Goal: Obtain resource: Download file/media

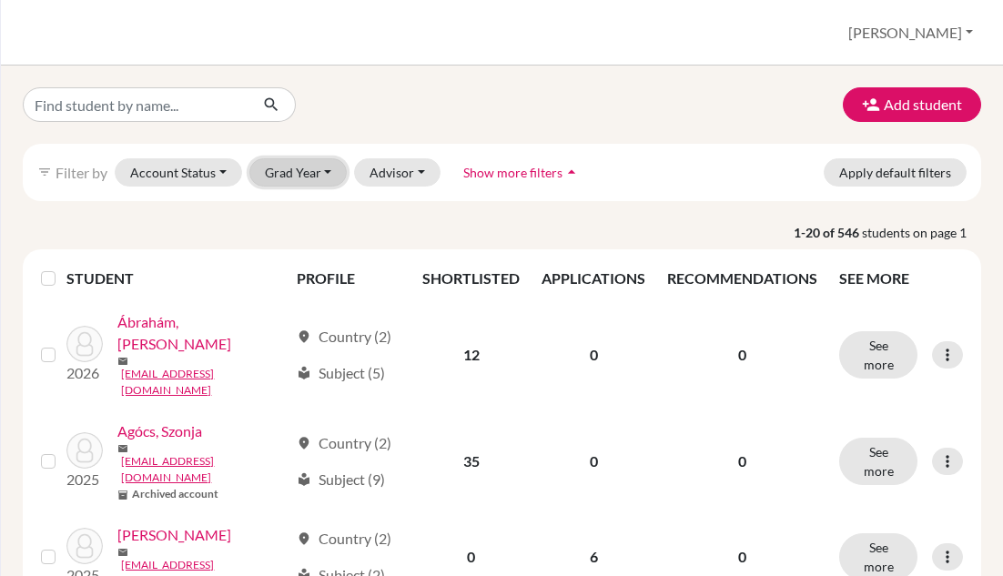
click at [278, 166] on button "Grad Year" at bounding box center [298, 172] width 98 height 28
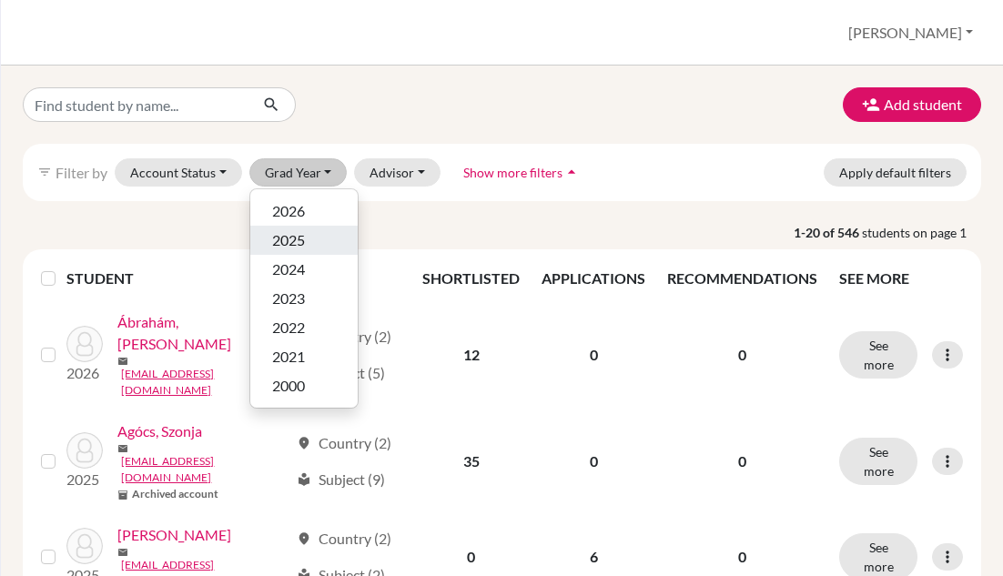
click at [292, 234] on span "2025" at bounding box center [288, 240] width 33 height 22
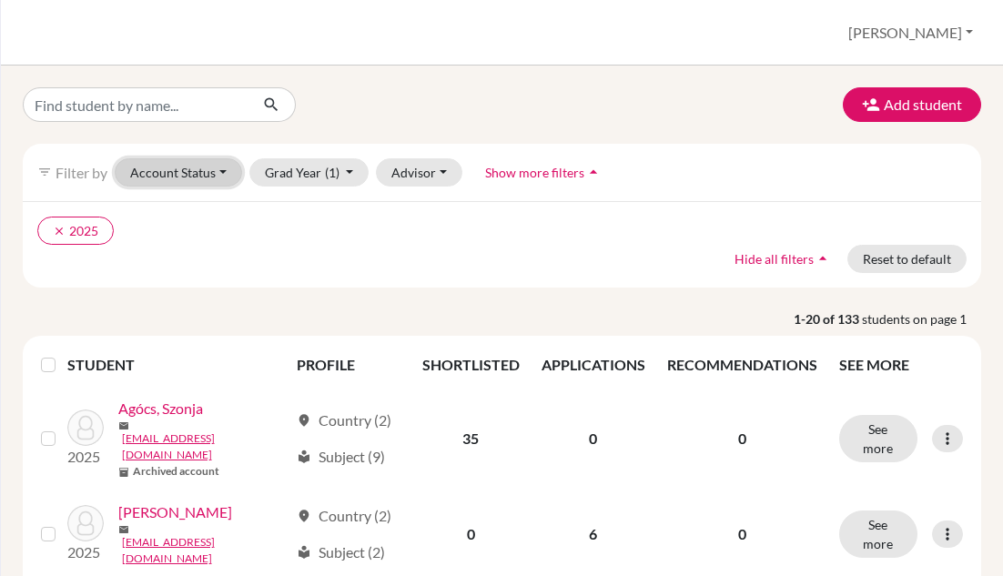
click at [222, 165] on button "Account Status" at bounding box center [178, 172] width 127 height 28
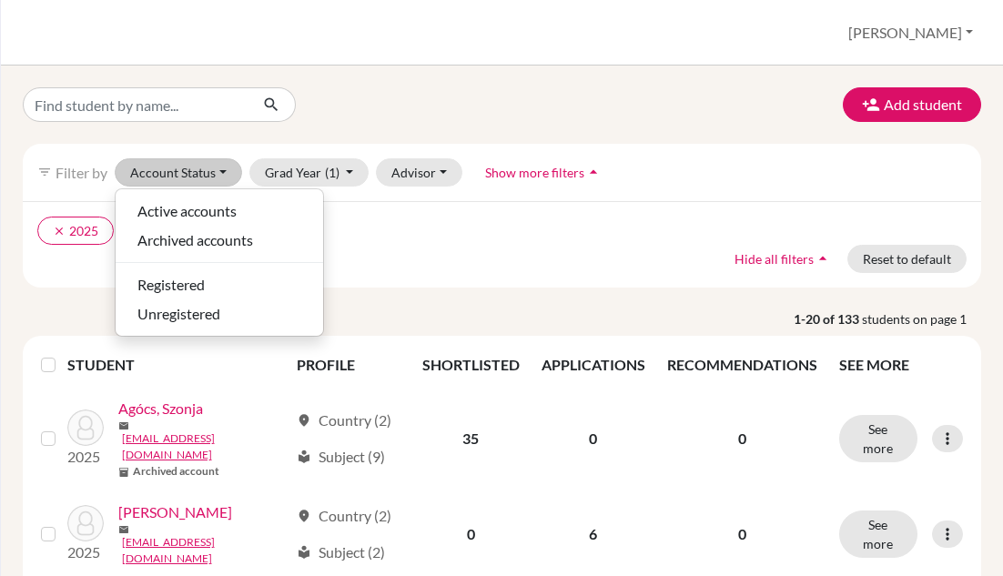
click at [417, 255] on div "clear 2025 Hide all filters arrow_drop_up Reset to default" at bounding box center [502, 244] width 958 height 86
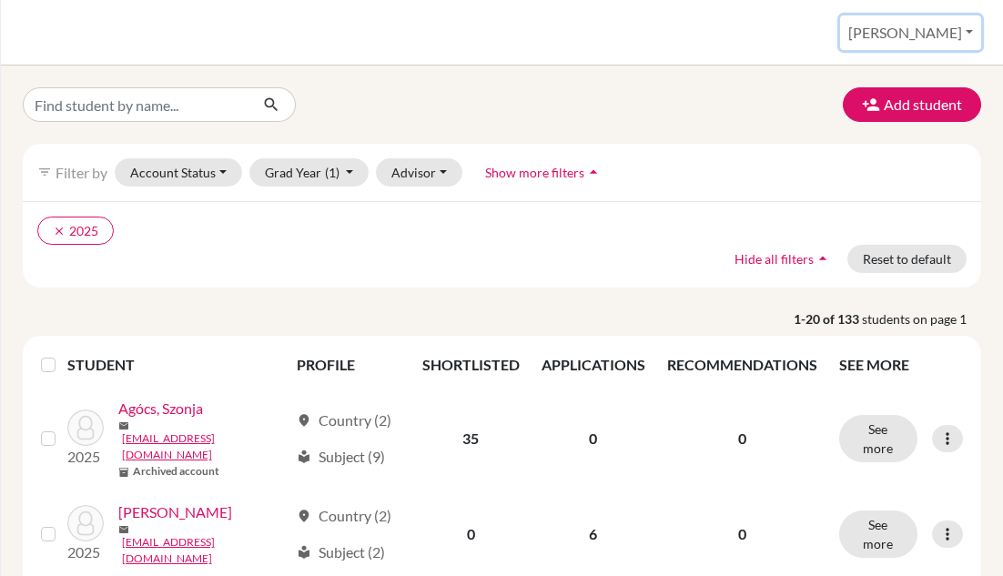
click at [954, 31] on button "[PERSON_NAME]" at bounding box center [910, 32] width 141 height 35
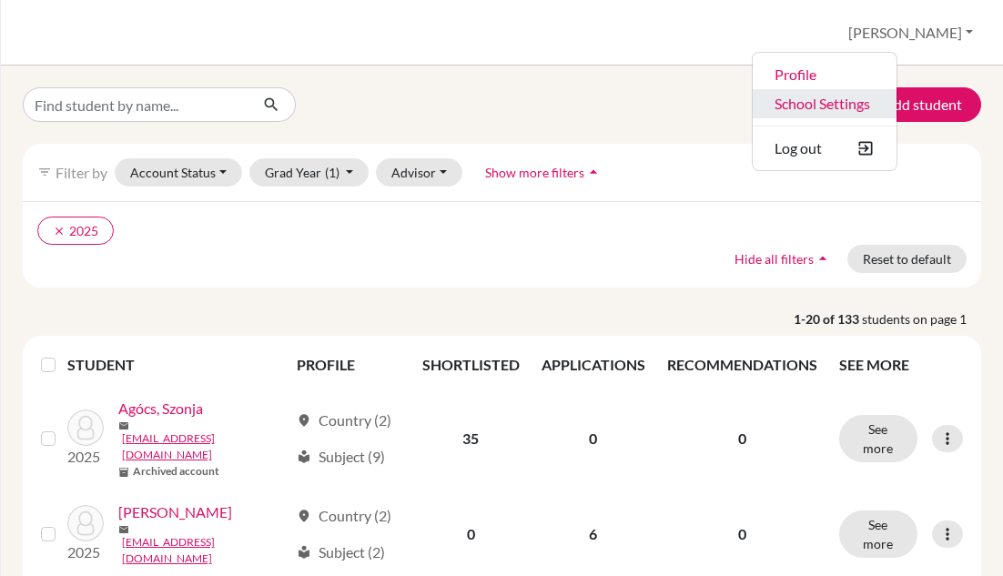
click at [895, 98] on link "School Settings" at bounding box center [825, 103] width 144 height 29
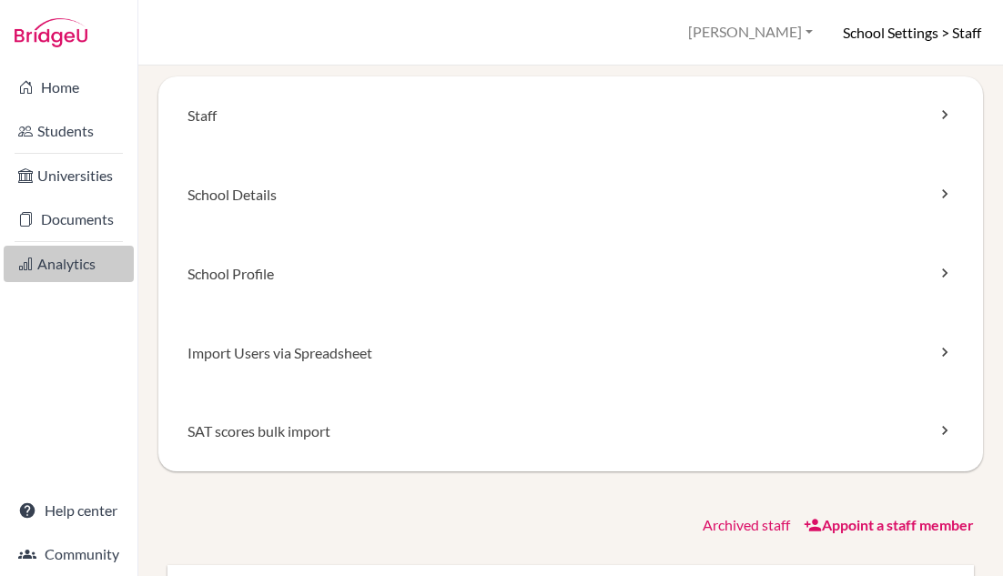
click at [71, 270] on link "Analytics" at bounding box center [69, 264] width 130 height 36
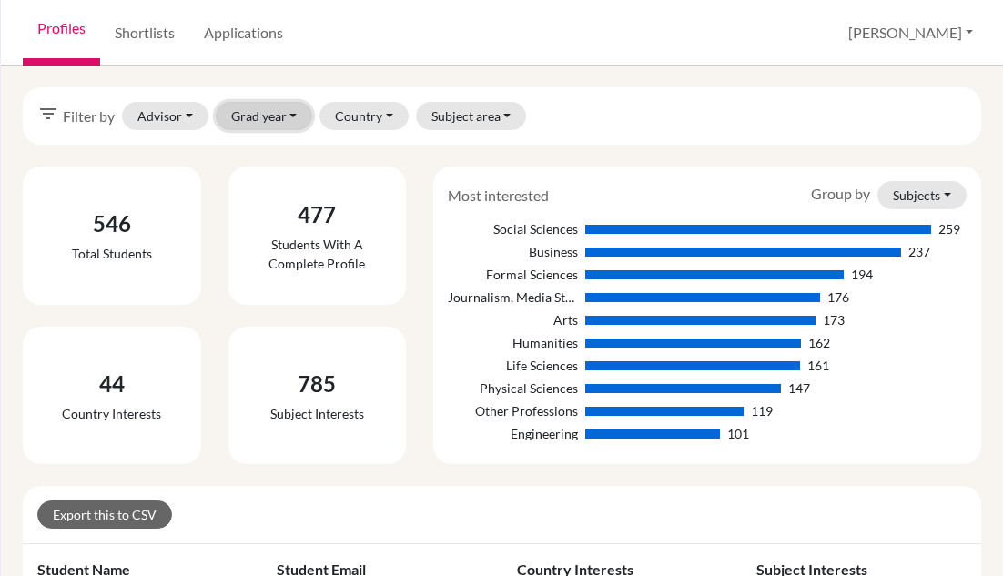
click at [280, 119] on button "Grad year" at bounding box center [264, 116] width 97 height 28
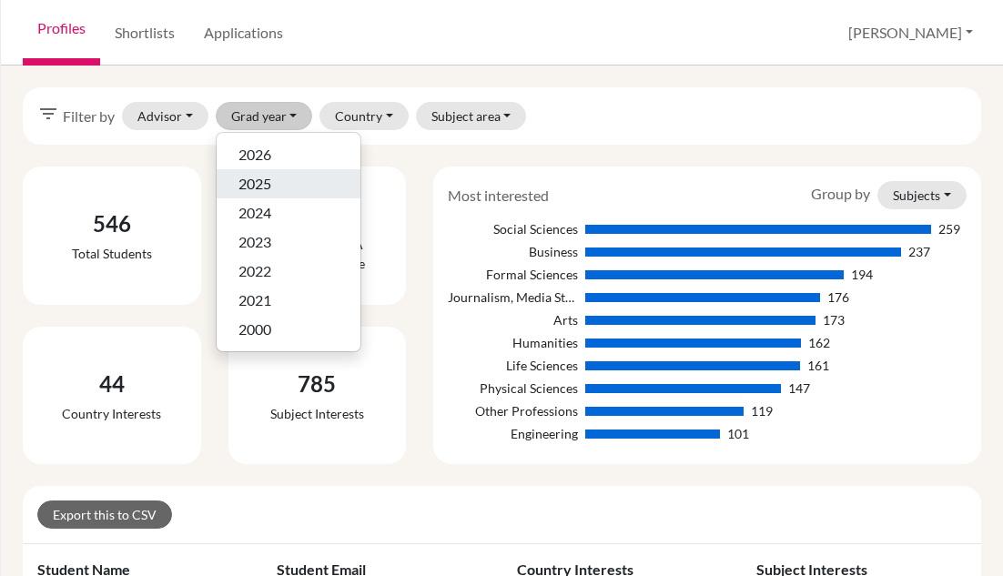
click at [281, 181] on div "2025" at bounding box center [288, 184] width 100 height 22
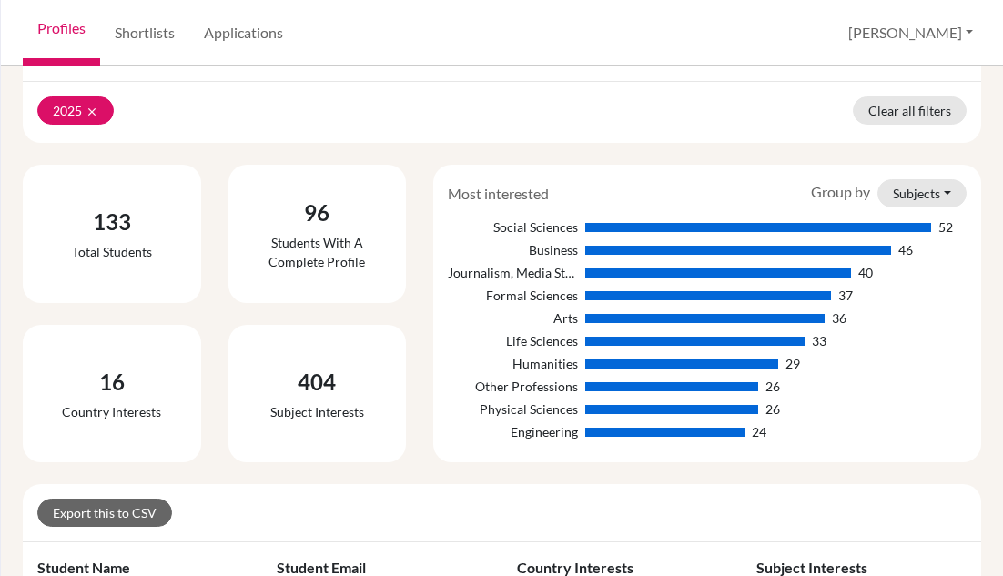
scroll to position [91, 0]
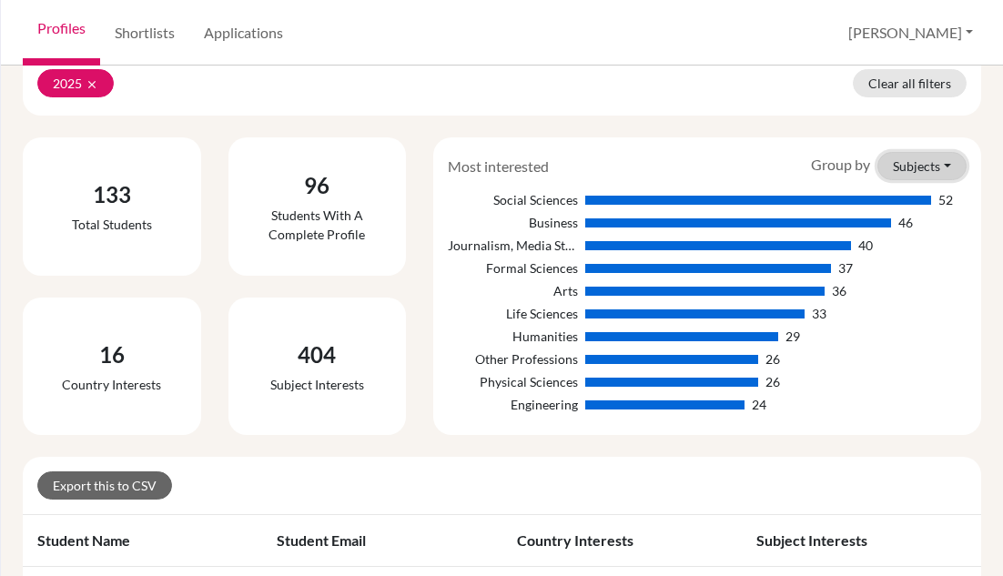
click at [933, 175] on button "Subjects" at bounding box center [921, 166] width 89 height 28
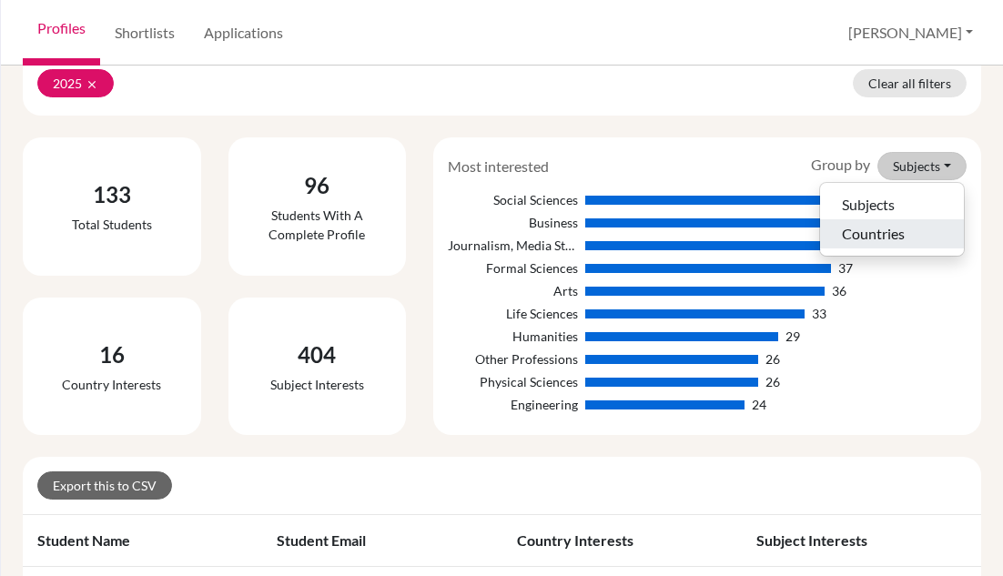
click at [905, 236] on button "Countries" at bounding box center [892, 233] width 144 height 29
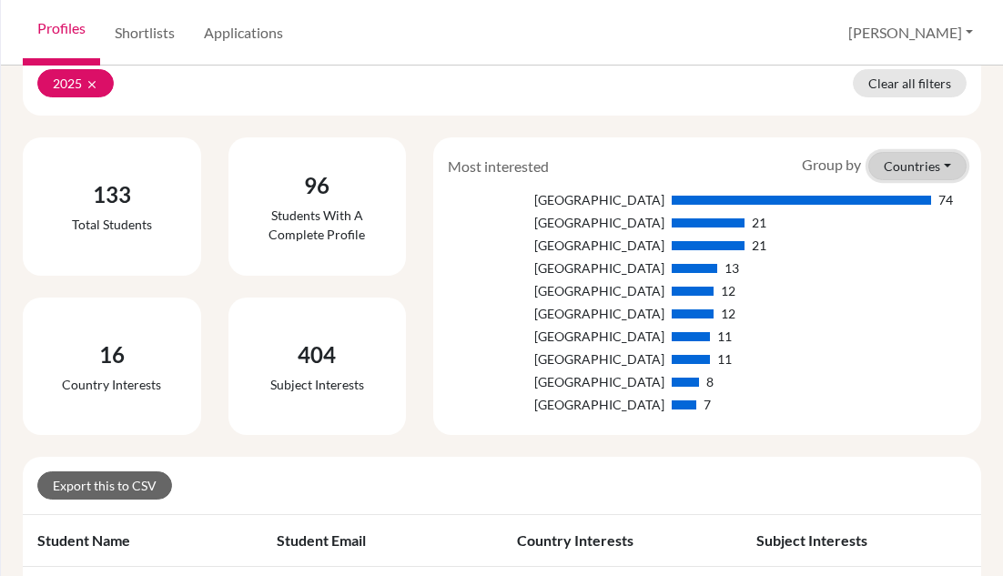
click at [898, 159] on button "Countries" at bounding box center [917, 166] width 98 height 28
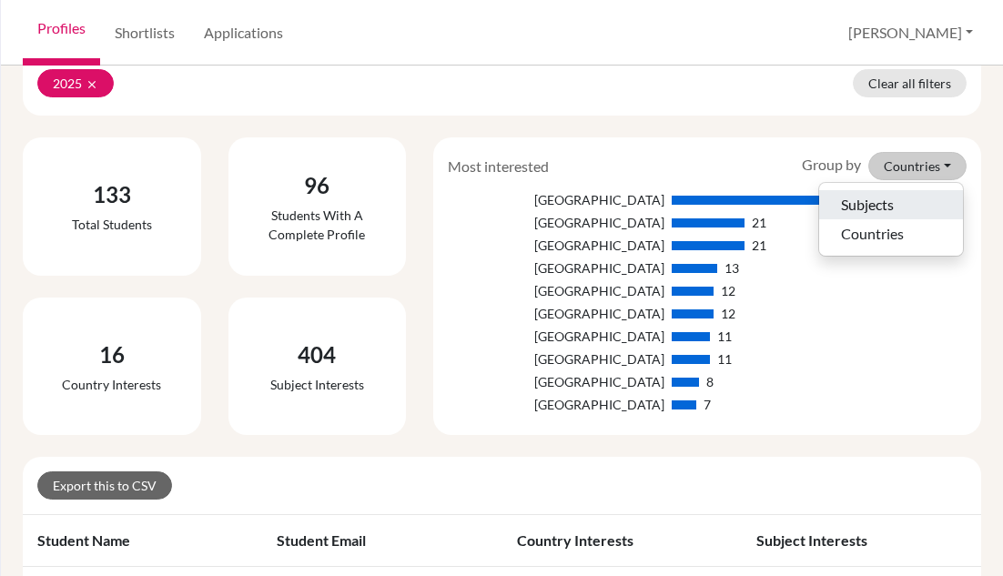
click at [884, 197] on button "Subjects" at bounding box center [891, 204] width 144 height 29
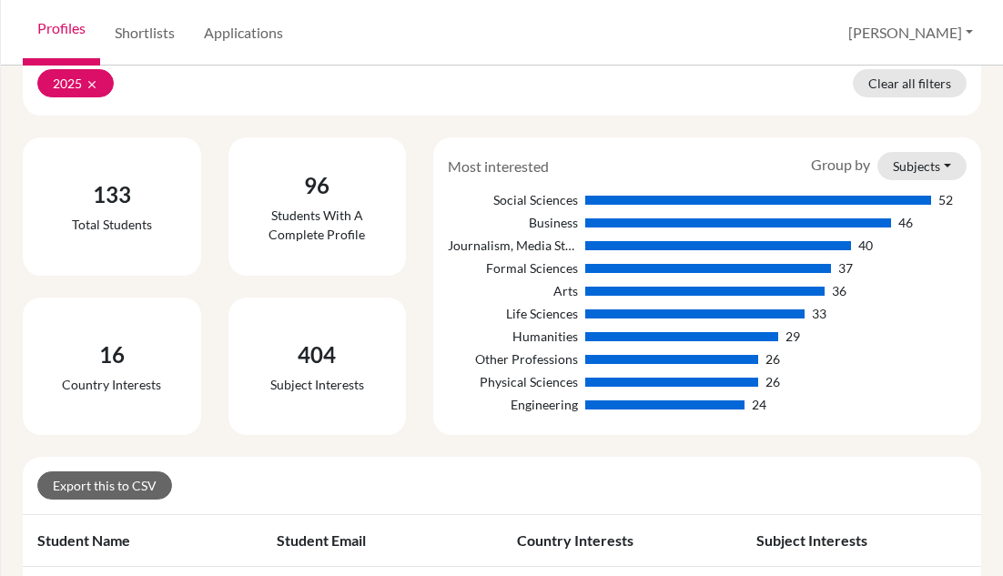
click at [420, 137] on div "Most interested Group by Subjects Subjects Countries Social Sciences 52 Busines…" at bounding box center [707, 286] width 575 height 298
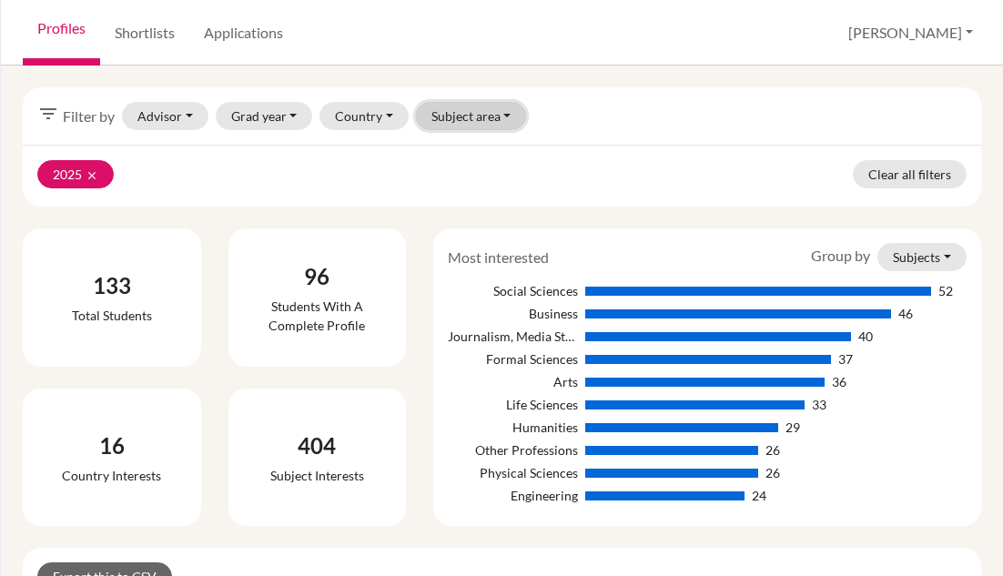
click at [471, 111] on button "Subject area" at bounding box center [471, 116] width 111 height 28
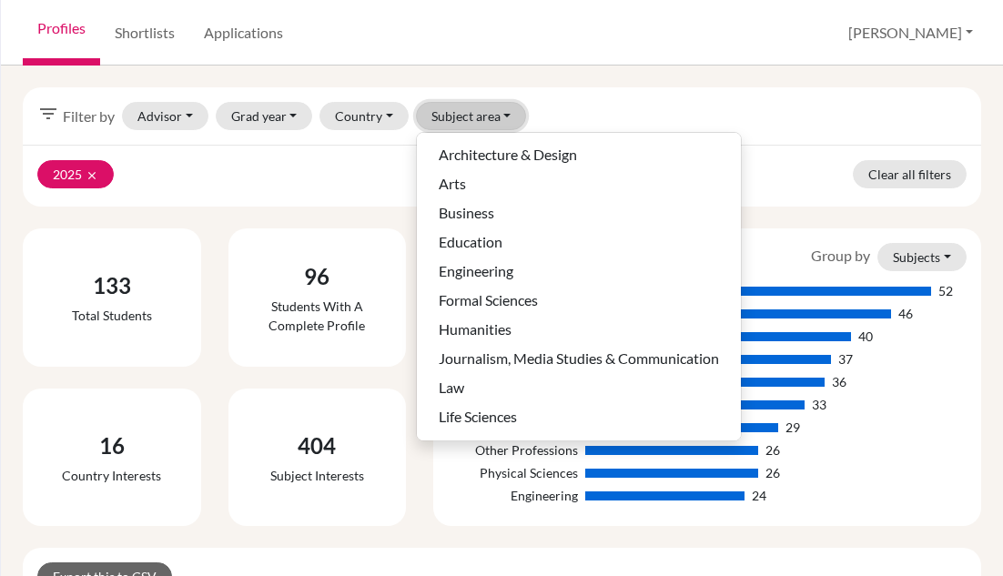
click at [471, 111] on button "Subject area" at bounding box center [471, 116] width 111 height 28
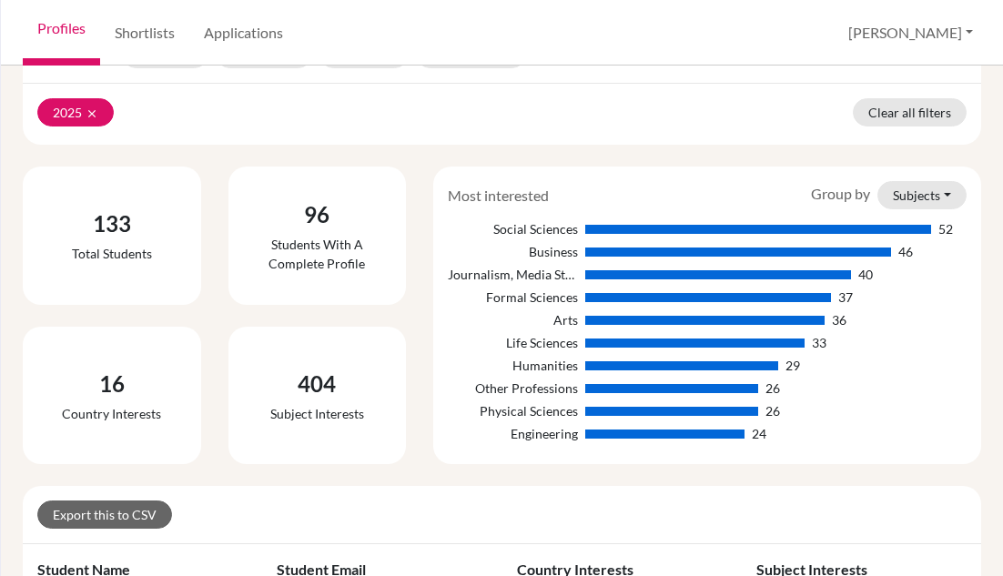
scroll to position [91, 0]
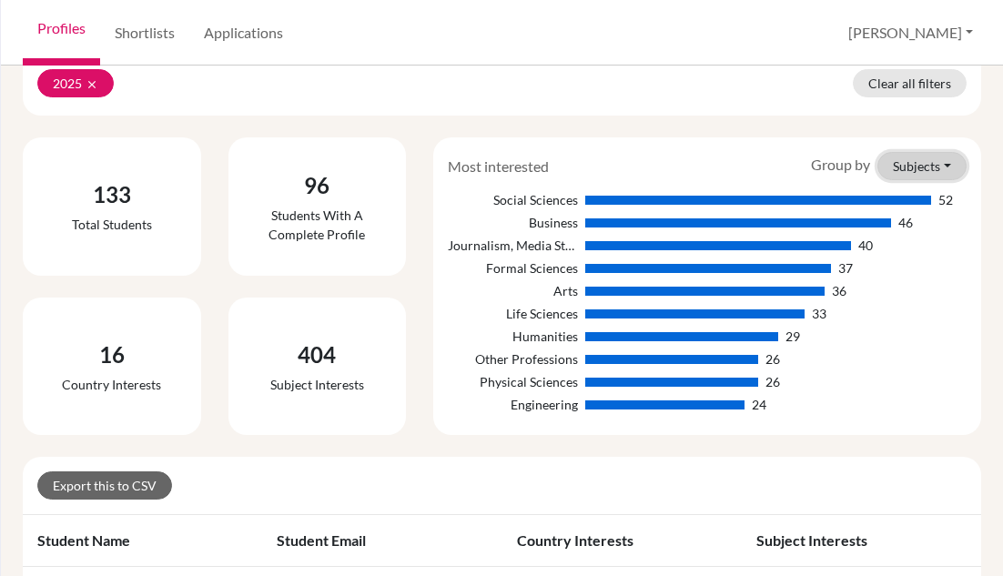
click at [936, 167] on button "Subjects" at bounding box center [921, 166] width 89 height 28
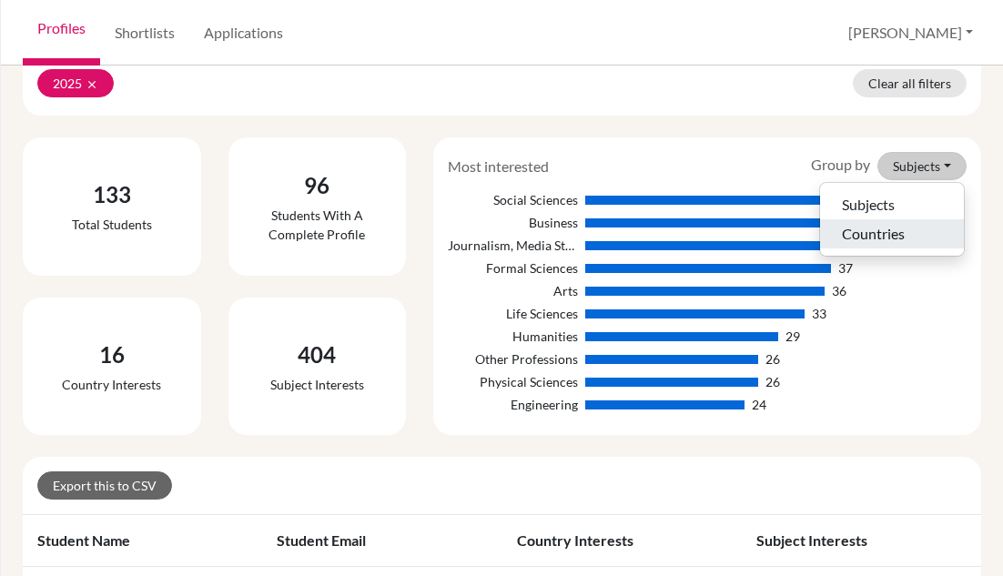
click at [906, 238] on button "Countries" at bounding box center [892, 233] width 144 height 29
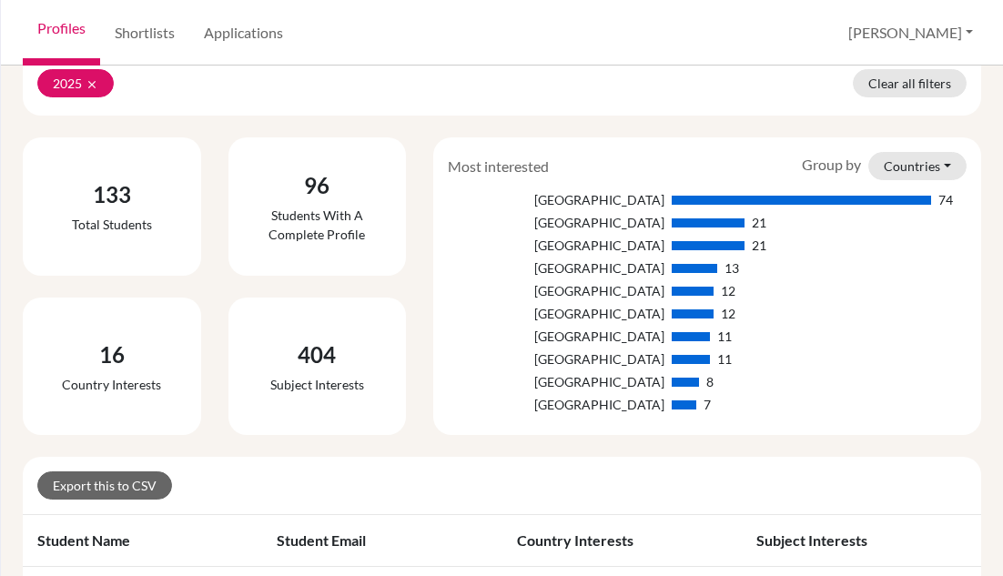
click at [921, 162] on button "Countries" at bounding box center [917, 166] width 98 height 28
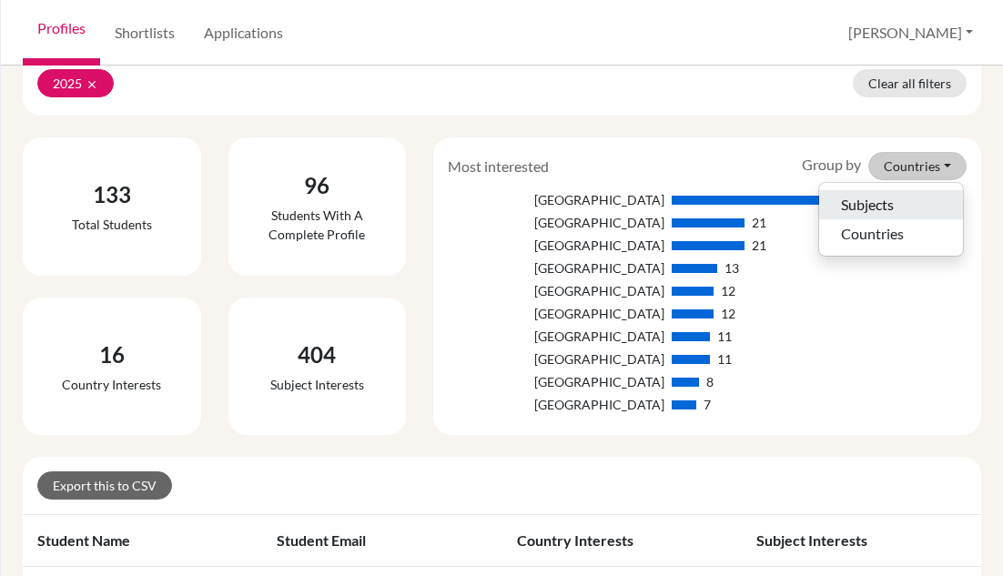
click at [898, 205] on button "Subjects" at bounding box center [891, 204] width 144 height 29
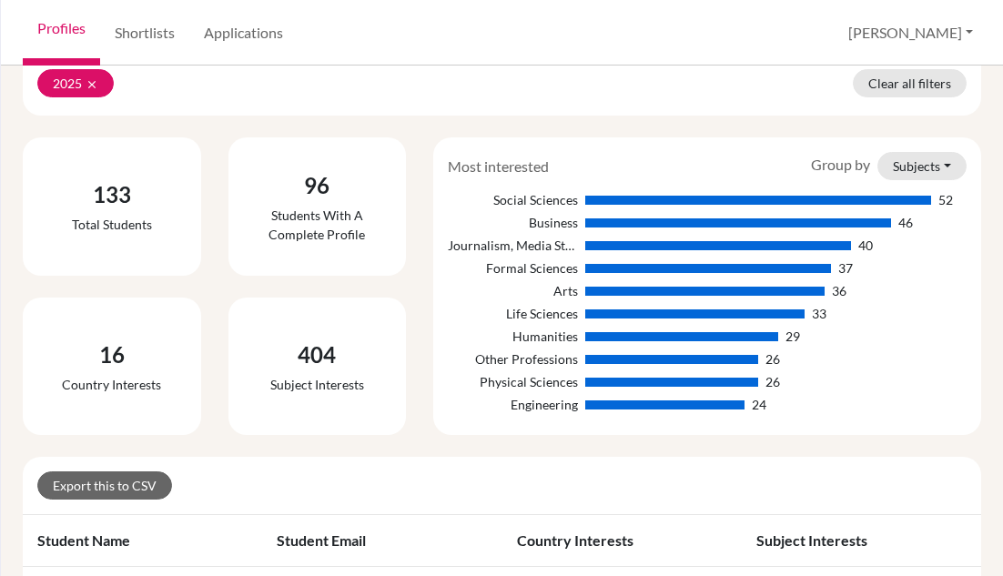
drag, startPoint x: 400, startPoint y: 181, endPoint x: 412, endPoint y: 180, distance: 12.8
click at [400, 181] on div "96 Students with a complete profile" at bounding box center [318, 206] width 206 height 138
click at [373, 186] on div "96" at bounding box center [317, 185] width 149 height 33
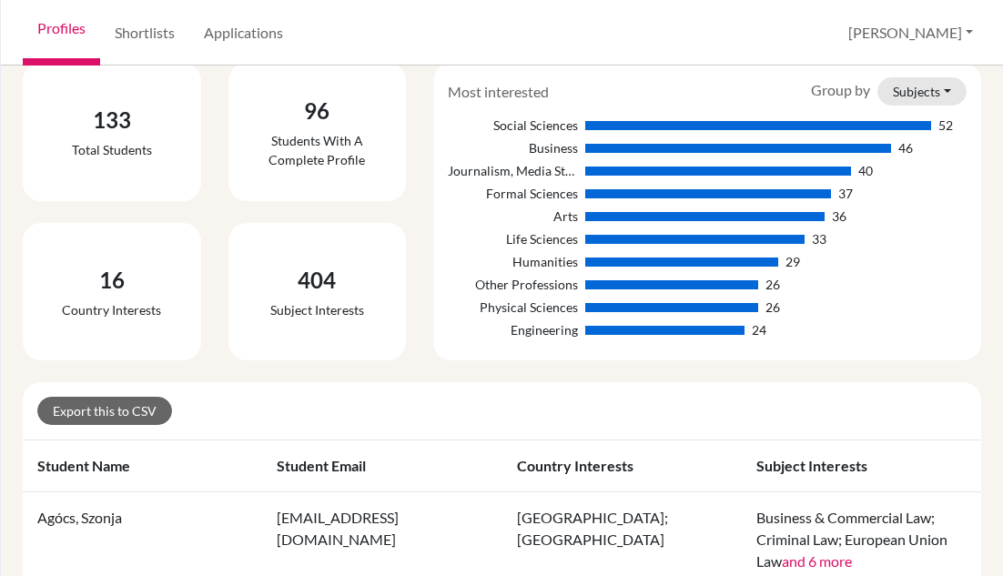
scroll to position [273, 0]
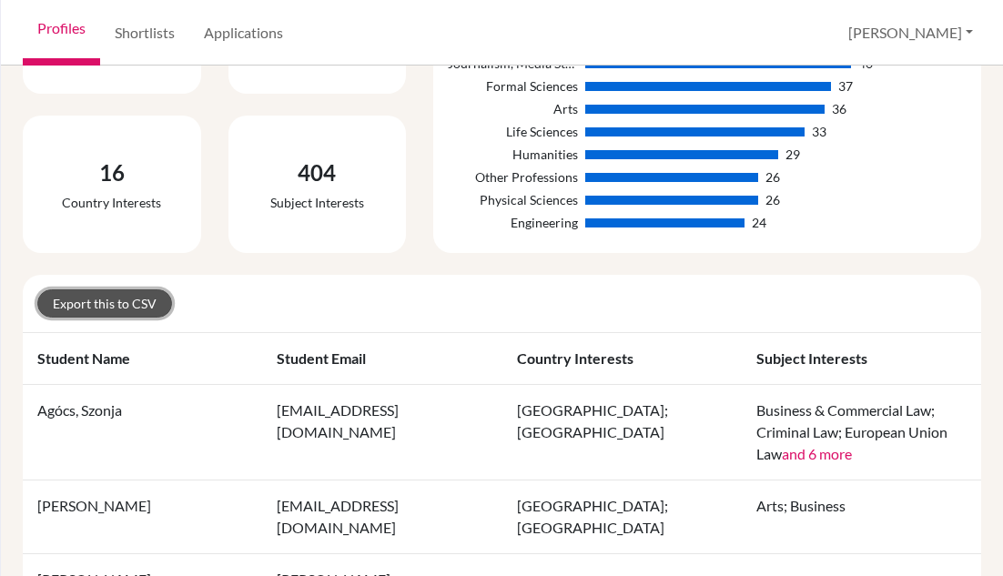
click at [147, 301] on link "Export this to CSV" at bounding box center [104, 303] width 135 height 28
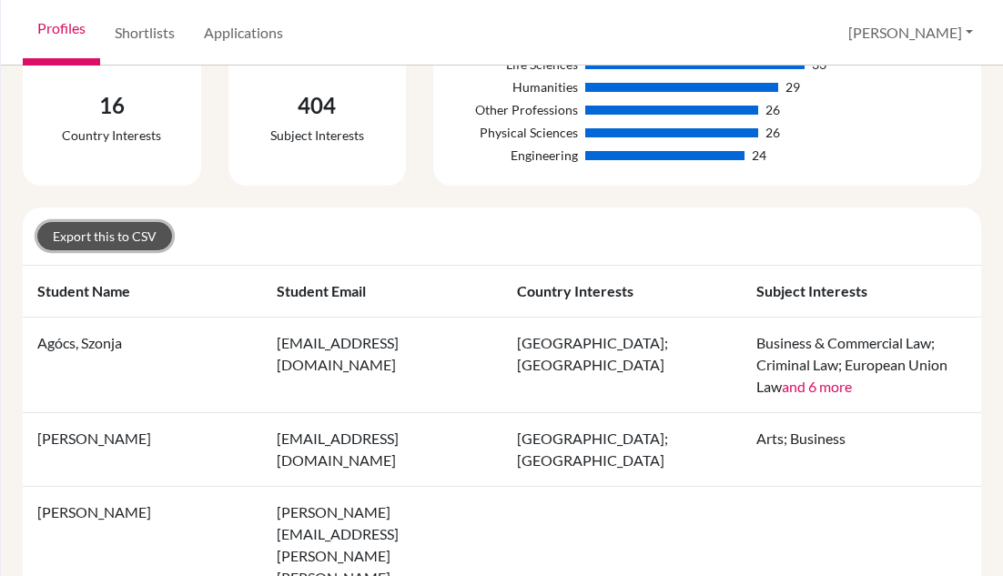
scroll to position [91, 0]
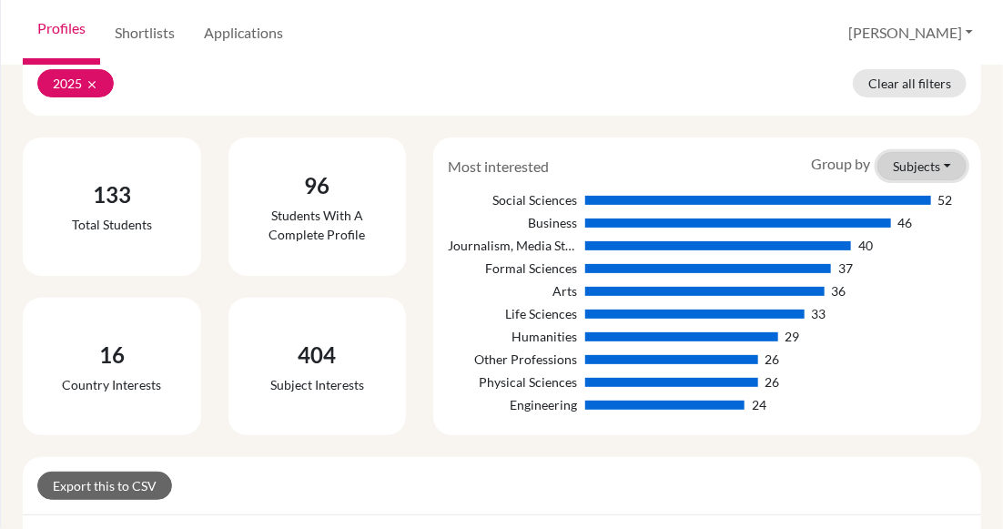
click at [921, 164] on button "Subjects" at bounding box center [921, 166] width 89 height 28
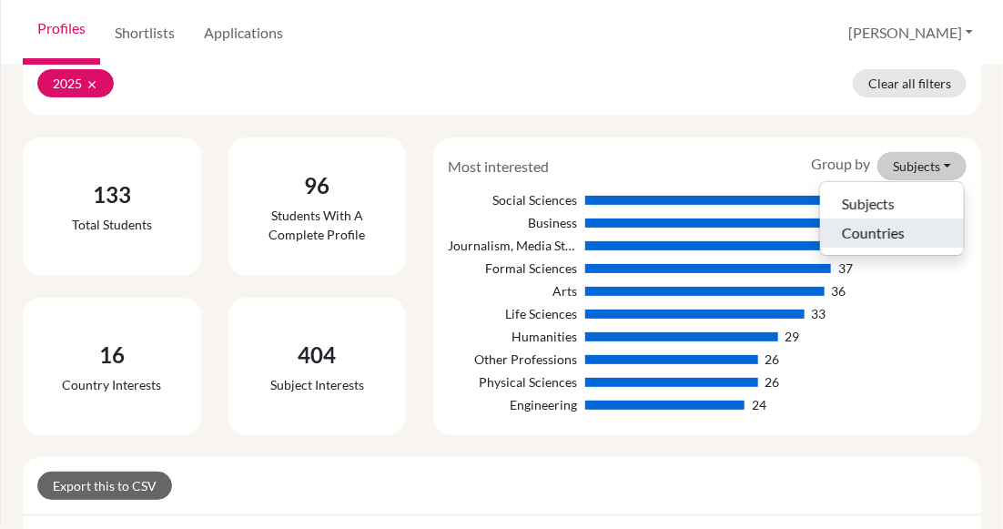
click at [899, 232] on button "Countries" at bounding box center [892, 232] width 144 height 29
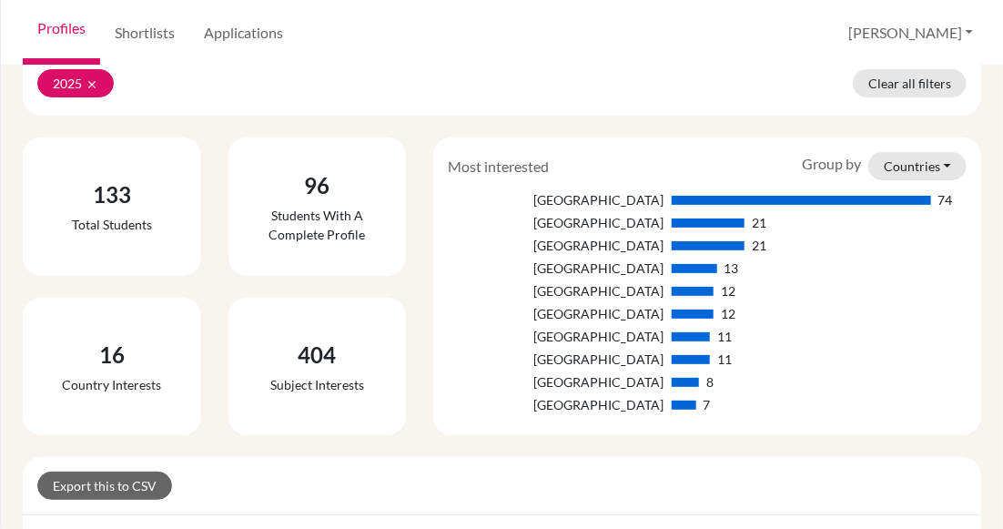
click at [670, 156] on div "Most interested Group by Countries Subjects Countries" at bounding box center [707, 166] width 546 height 28
drag, startPoint x: 577, startPoint y: 185, endPoint x: 542, endPoint y: 190, distance: 35.0
click at [542, 190] on div "[GEOGRAPHIC_DATA]" at bounding box center [556, 199] width 216 height 19
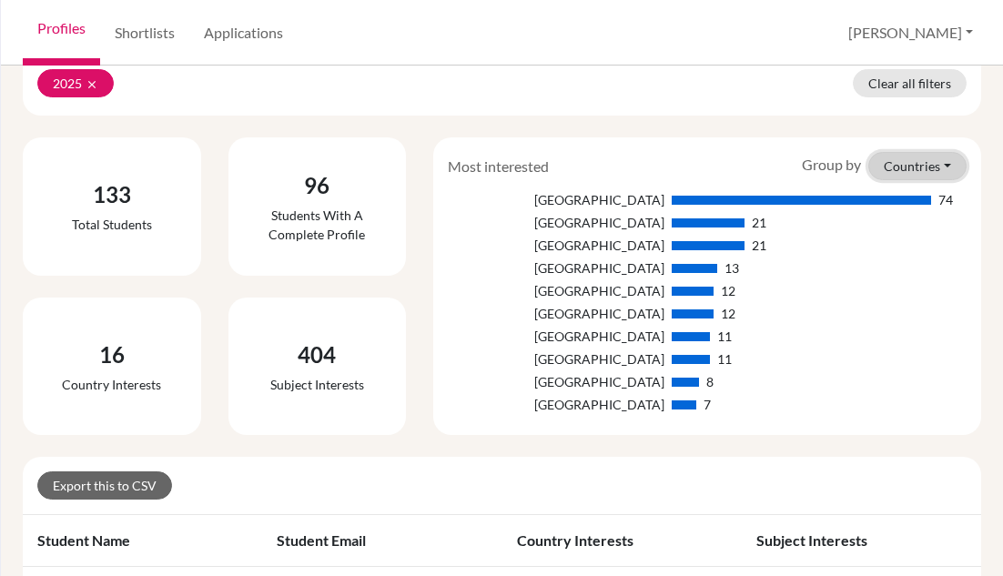
click at [944, 167] on button "Countries" at bounding box center [917, 166] width 98 height 28
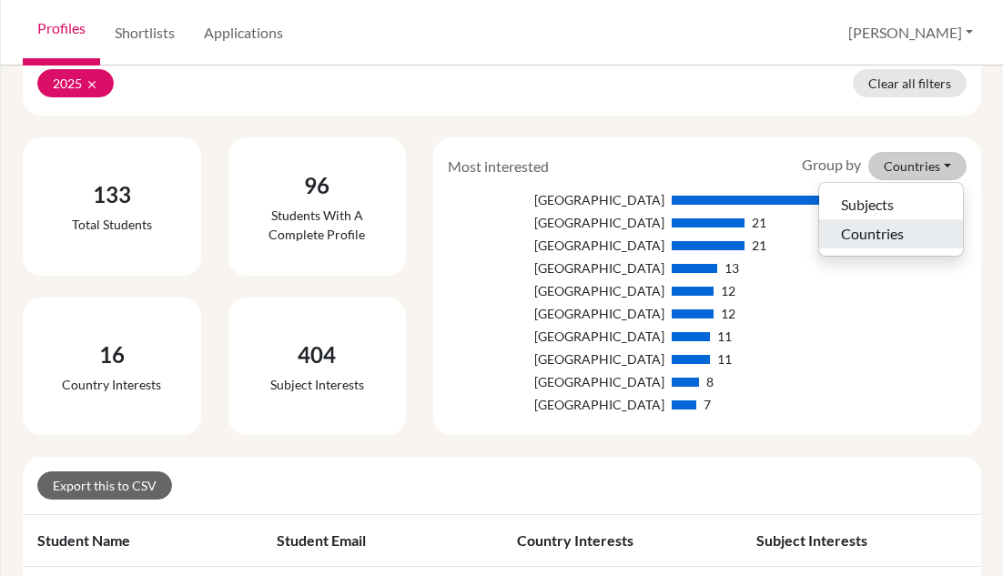
click at [887, 232] on button "Countries" at bounding box center [891, 233] width 144 height 29
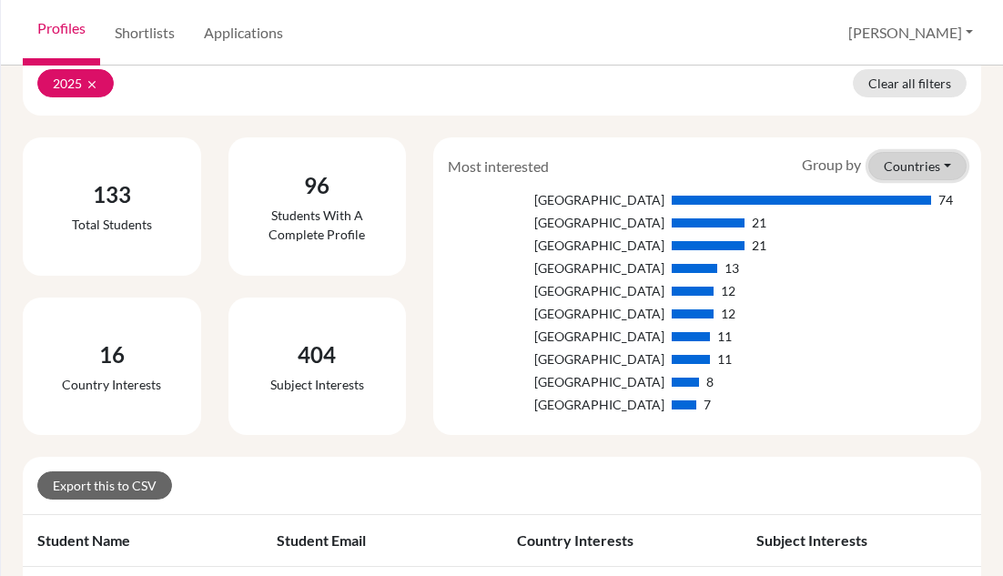
click at [891, 162] on button "Countries" at bounding box center [917, 166] width 98 height 28
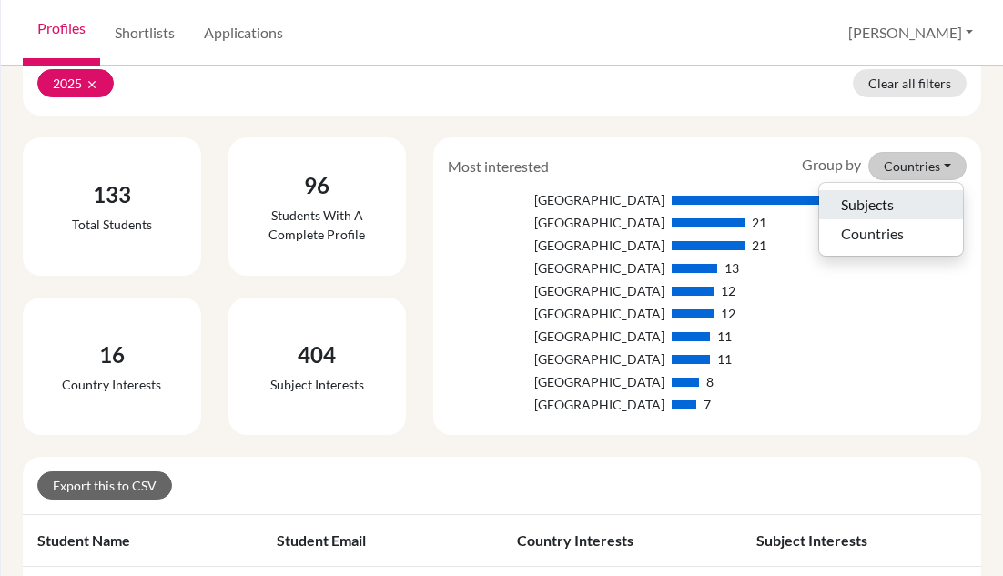
click at [889, 196] on button "Subjects" at bounding box center [891, 204] width 144 height 29
